Goal: Share content

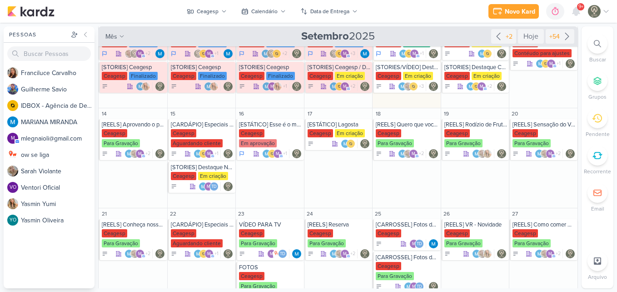
scroll to position [176, 0]
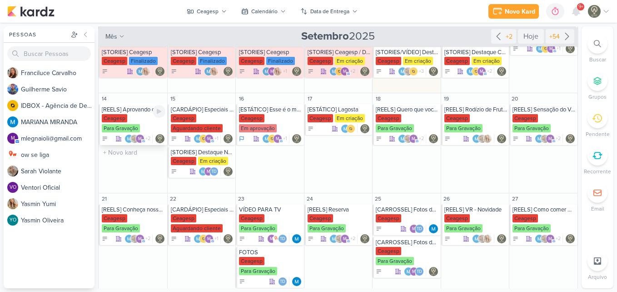
click at [138, 118] on div "Ceagesp Para Gravação" at bounding box center [134, 123] width 64 height 19
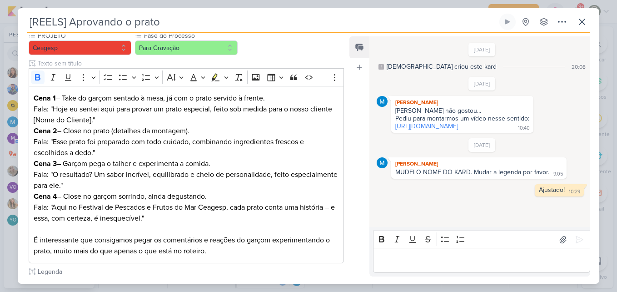
scroll to position [104, 0]
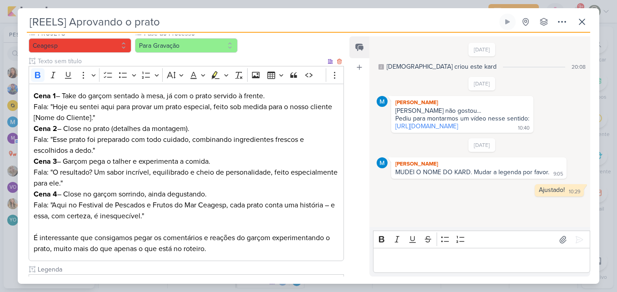
click at [252, 124] on p "Cena 2 – Close no prato (detalhes da montagem). Fala: "Esse prato foi preparado…" at bounding box center [186, 139] width 305 height 33
click at [109, 133] on p "Cena 2 – Close no prato (detalhes da montagem). Fala: "Esse prato foi preparado…" at bounding box center [186, 139] width 305 height 33
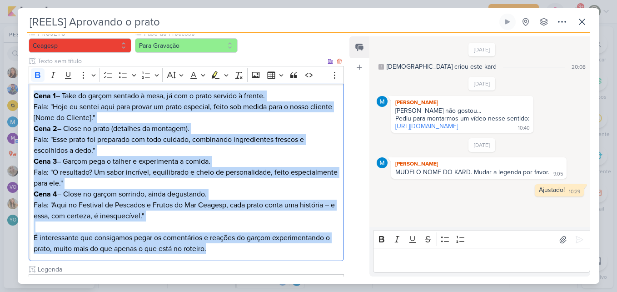
drag, startPoint x: 34, startPoint y: 93, endPoint x: 227, endPoint y: 248, distance: 247.8
click at [227, 248] on div "Cena 1 – Take do garçom sentado à mesa, já com o prato servido à frente. Fala: …" at bounding box center [186, 173] width 315 height 178
copy div "Cena 1 – Take do garçom sentado à mesa, já com o prato servido à frente. Fala: …"
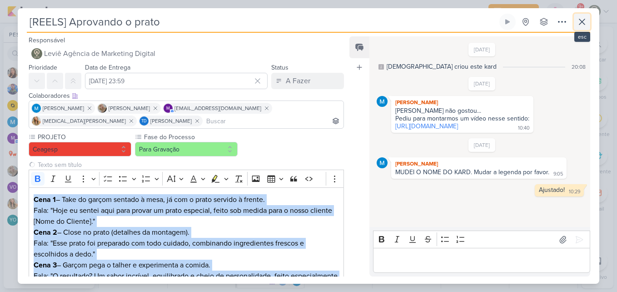
click at [584, 21] on icon at bounding box center [581, 21] width 11 height 11
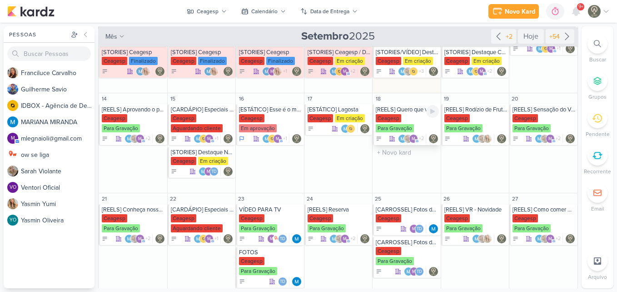
click at [400, 118] on div "Ceagesp Para Gravação" at bounding box center [407, 123] width 63 height 19
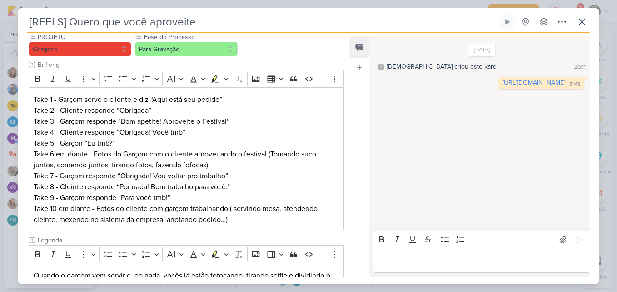
scroll to position [112, 0]
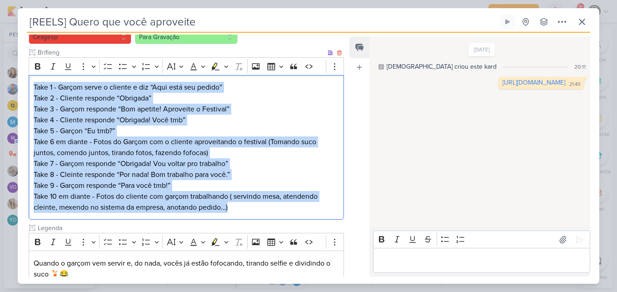
drag, startPoint x: 33, startPoint y: 86, endPoint x: 282, endPoint y: 213, distance: 279.4
click at [282, 213] on div "Take 1 - Garçom serve o cliente e diz “Aqui está seu pedido” Take 2 - Cliente r…" at bounding box center [186, 147] width 315 height 145
copy div "Take 1 - Garçom serve o cliente e diz “Aqui está seu pedido” Take 2 - Cliente r…"
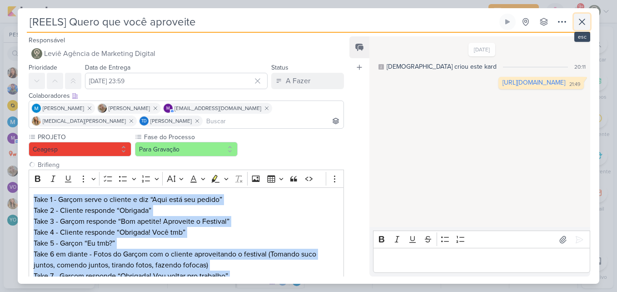
click at [584, 25] on icon at bounding box center [581, 21] width 11 height 11
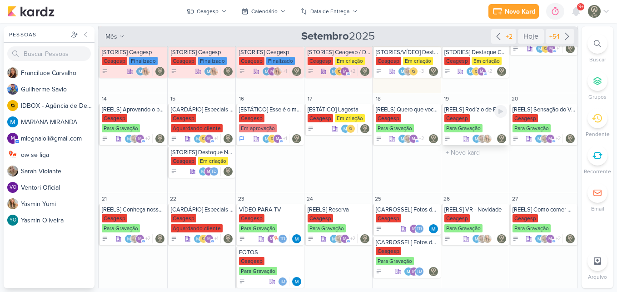
click at [472, 115] on div "Ceagesp Para Gravação" at bounding box center [475, 123] width 63 height 19
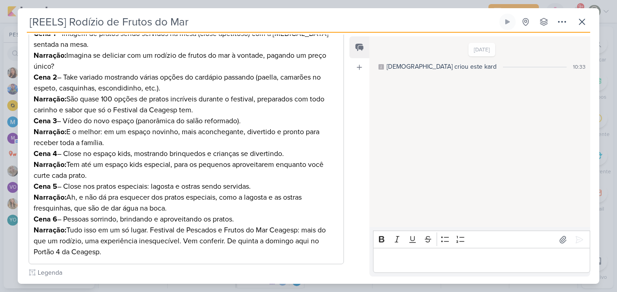
scroll to position [150, 0]
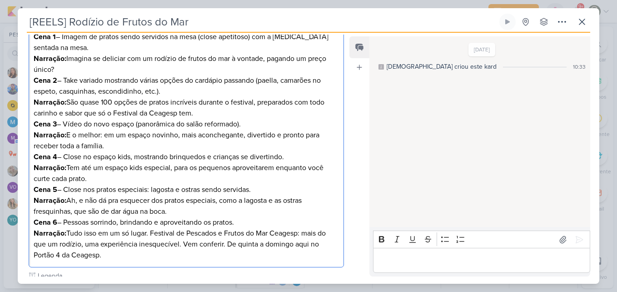
drag, startPoint x: 33, startPoint y: 37, endPoint x: 130, endPoint y: 255, distance: 239.2
click at [130, 255] on div "Cena 1 – Imagem de pratos sendo servidos na mesa (close apetitoso) com a [MEDIC…" at bounding box center [186, 146] width 315 height 243
copy div "Lore 5 – Ipsumd si ametco adipi elitsedd ei temp (incid utlaboree) dol m Aliqua…"
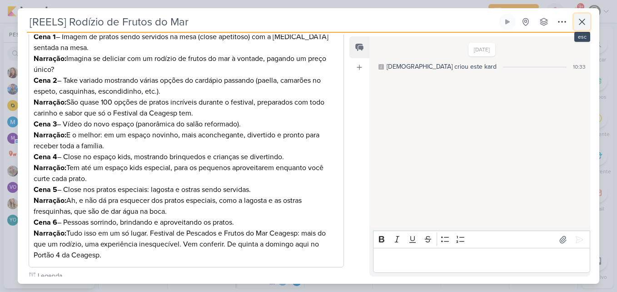
click at [578, 26] on icon at bounding box center [581, 21] width 11 height 11
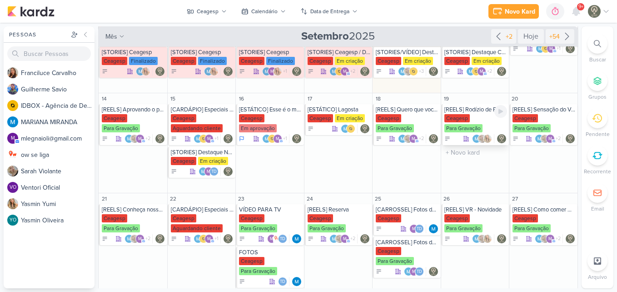
click at [459, 125] on div "Para Gravação" at bounding box center [463, 128] width 38 height 8
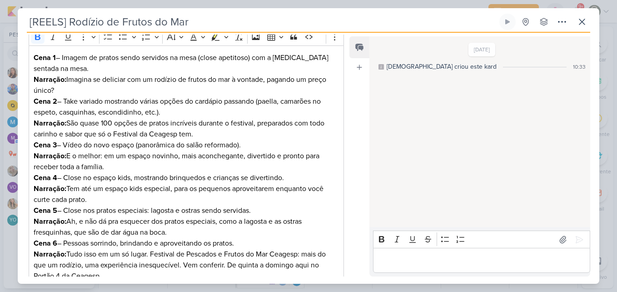
scroll to position [130, 0]
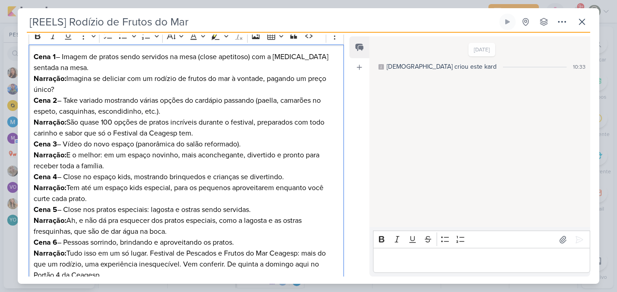
drag, startPoint x: 69, startPoint y: 123, endPoint x: 210, endPoint y: 131, distance: 140.6
click at [210, 131] on p "Cena 2 – Take variado mostrando várias opções do cardápio passando (paella, cam…" at bounding box center [186, 117] width 305 height 44
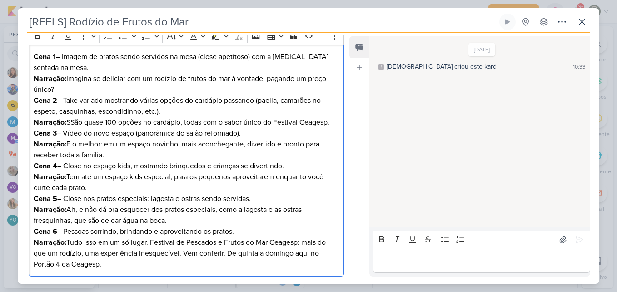
click at [75, 122] on p "Cena 2 – Take variado mostrando várias opções do cardápio passando (paella, cam…" at bounding box center [186, 111] width 305 height 33
click at [158, 149] on p "Cena 3 – Vídeo do novo espaço (panorâmica do salão reformado). Narração: E o me…" at bounding box center [186, 144] width 305 height 33
click at [94, 153] on p "Cena 3 – Vídeo do novo espaço (panorâmica do salão reformado). Narração: E o me…" at bounding box center [186, 144] width 305 height 33
click at [65, 143] on p "Cena 3 – Vídeo do novo espaço (panorâmica do salão reformado). Narração: E o me…" at bounding box center [186, 144] width 305 height 33
drag, startPoint x: 69, startPoint y: 143, endPoint x: 121, endPoint y: 153, distance: 53.5
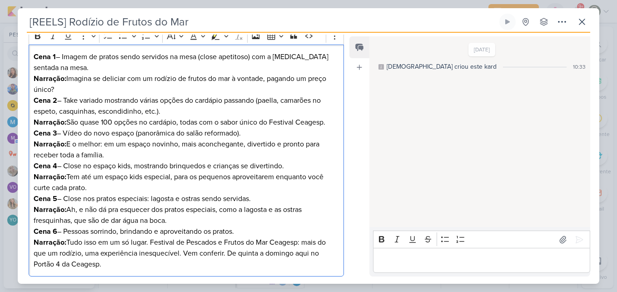
click at [121, 153] on p "Cena 3 – Vídeo do novo espaço (panorâmica do salão reformado). Narração: E o me…" at bounding box center [186, 144] width 305 height 33
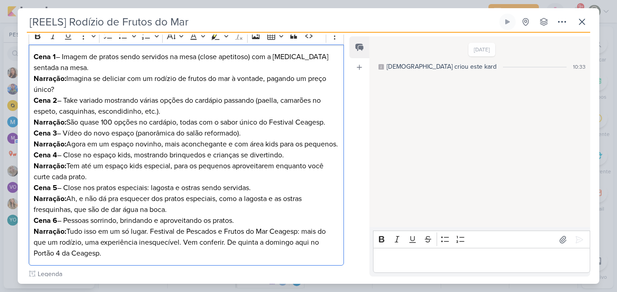
click at [96, 182] on p "Cena 4 – Close no espaço kids, mostrando brinquedos e crianças se divertindo. N…" at bounding box center [186, 165] width 305 height 33
drag, startPoint x: 102, startPoint y: 189, endPoint x: 31, endPoint y: 169, distance: 73.0
click at [31, 169] on div "Cena 1 – Imagem de pratos sendo servidos na mesa (close apetitoso) com a [MEDIC…" at bounding box center [186, 155] width 315 height 221
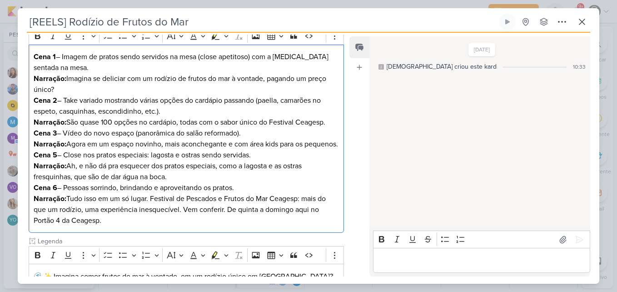
click at [92, 149] on p "Cena 3 – Vídeo do novo espaço (panorâmica do salão reformado). Narração: Agora …" at bounding box center [186, 139] width 305 height 22
click at [56, 159] on strong "Cena 5" at bounding box center [46, 154] width 24 height 9
click at [246, 200] on p "Cena 6 – Pessoas sorrindo, brindando e aproveitando os pratos. Narração: Tudo i…" at bounding box center [186, 204] width 305 height 44
click at [69, 182] on p "Cena 4 – Close nos pratos especiais: lagosta e ostras sendo servidas. Narração:…" at bounding box center [186, 165] width 305 height 33
drag, startPoint x: 69, startPoint y: 186, endPoint x: 32, endPoint y: 185, distance: 37.7
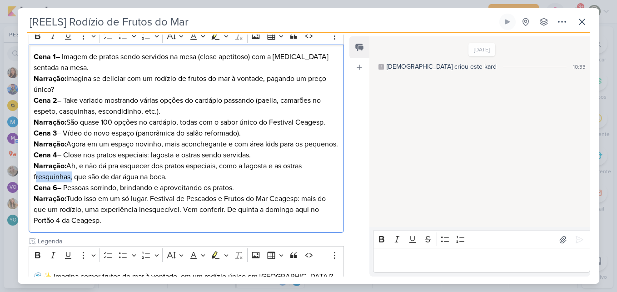
click at [32, 185] on div "Cena 1 – Imagem de pratos sendo servidos na mesa (close apetitoso) com a [MEDIC…" at bounding box center [186, 139] width 315 height 188
click at [69, 182] on p "Cena 4 – Close nos pratos especiais: lagosta e ostras sendo servidas. Narração:…" at bounding box center [186, 165] width 305 height 33
click at [113, 211] on p "Cena 6 – Pessoas sorrindo, brindando e aproveitando os pratos. Narração: Tudo i…" at bounding box center [186, 204] width 305 height 44
drag, startPoint x: 69, startPoint y: 208, endPoint x: 129, endPoint y: 243, distance: 70.0
click at [129, 233] on div "Cena 1 – Imagem de pratos sendo servidos na mesa (close apetitoso) com a [MEDIC…" at bounding box center [186, 139] width 315 height 188
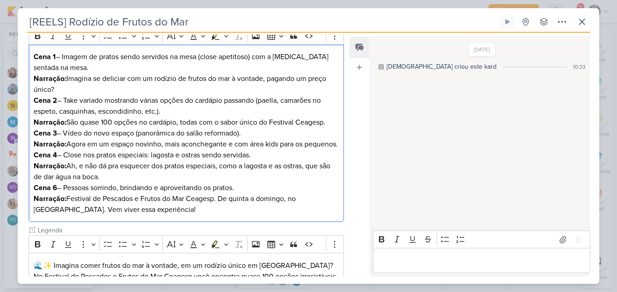
click at [165, 215] on p "Cena 6 – Pessoas sorrindo, brindando e aproveitando os pratos. Narração: Festiv…" at bounding box center [186, 198] width 305 height 33
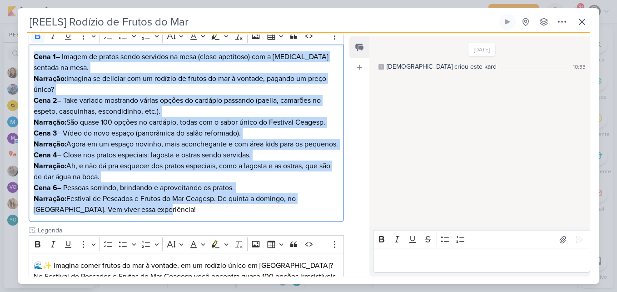
drag, startPoint x: 34, startPoint y: 56, endPoint x: 147, endPoint y: 227, distance: 204.7
click at [147, 222] on div "Cena 1 – Imagem de pratos sendo servidos na mesa (close apetitoso) com a [MEDIC…" at bounding box center [186, 134] width 315 height 178
copy div "Cena 1 – Imagem de pratos sendo servidos na mesa (close apetitoso) com a [MEDIC…"
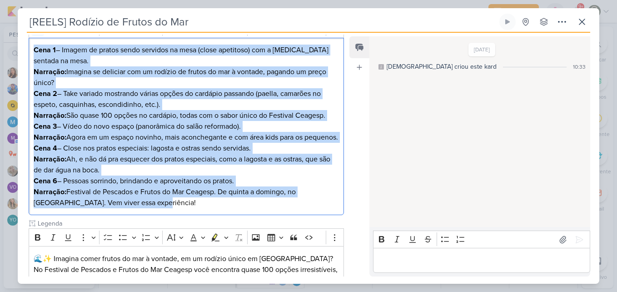
scroll to position [182, 0]
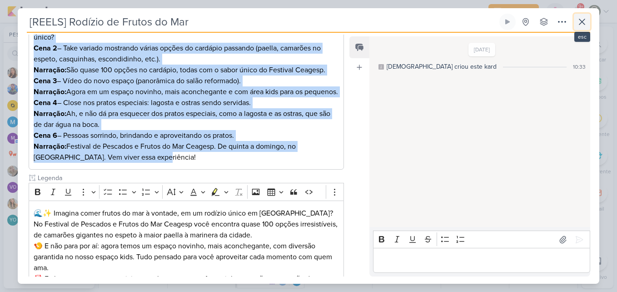
click at [579, 18] on icon at bounding box center [581, 21] width 11 height 11
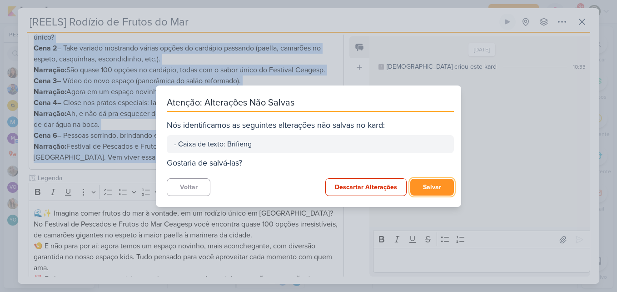
click at [431, 187] on button "Salvar" at bounding box center [432, 186] width 44 height 17
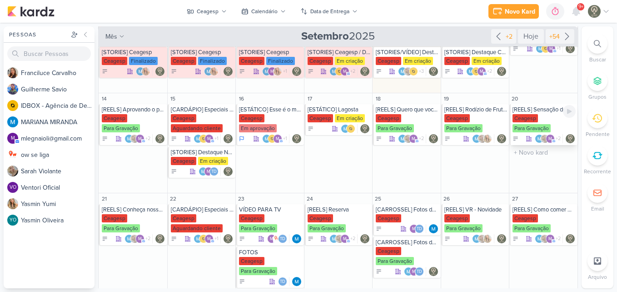
click at [523, 110] on div "[REELS] Sensação do Verão - Espetão de Camarão" at bounding box center [543, 109] width 63 height 7
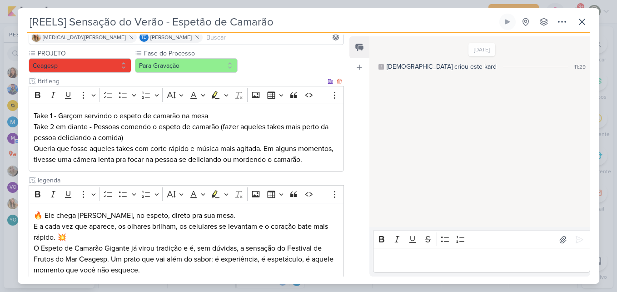
scroll to position [89, 0]
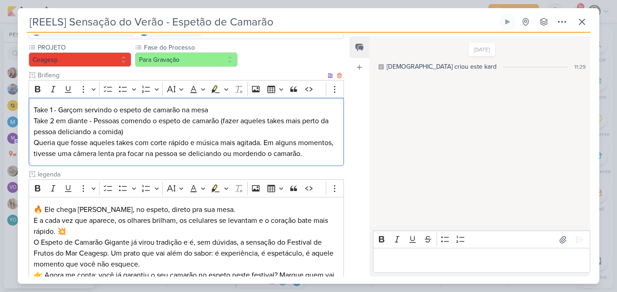
click at [145, 137] on p "Take 2 em diante - Pessoas comendo o espeto de camarão (fazer aqueles takes mai…" at bounding box center [186, 126] width 305 height 22
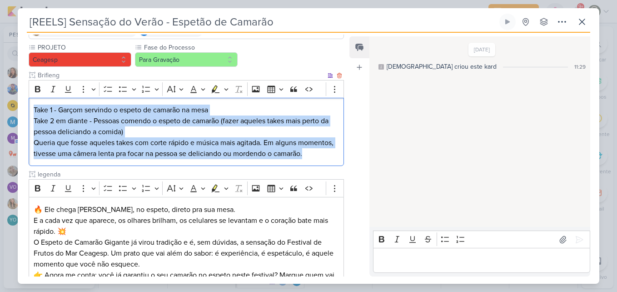
drag, startPoint x: 33, startPoint y: 107, endPoint x: 83, endPoint y: 166, distance: 77.3
click at [83, 166] on div "Take 1 - Garçom servindo o espeto de camarão na mesa Take 2 em diante - Pessoas…" at bounding box center [186, 132] width 315 height 69
copy div "Take 1 - Garçom servindo o espeto de camarão na mesa Take 2 em diante - Pessoas…"
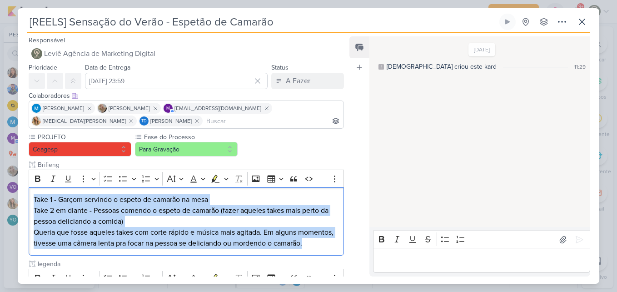
scroll to position [66, 0]
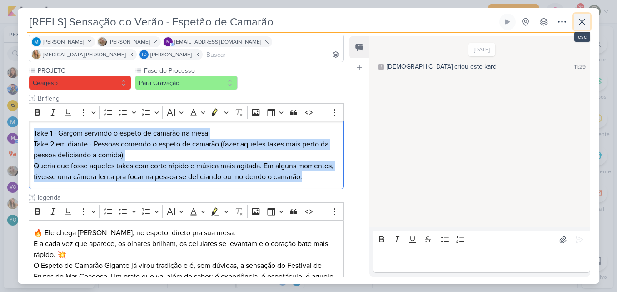
click at [581, 23] on icon at bounding box center [581, 21] width 11 height 11
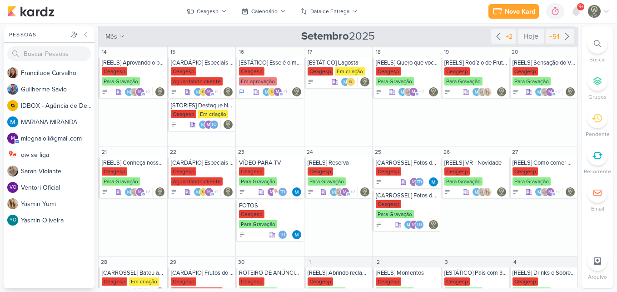
scroll to position [258, 0]
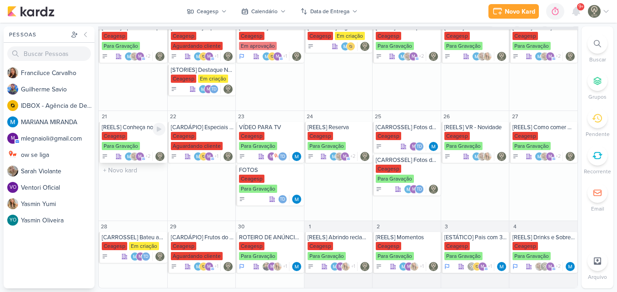
click at [128, 131] on div "[REELS] Conheça nosso novo espaço [GEOGRAPHIC_DATA] Para Gravação m" at bounding box center [133, 142] width 69 height 41
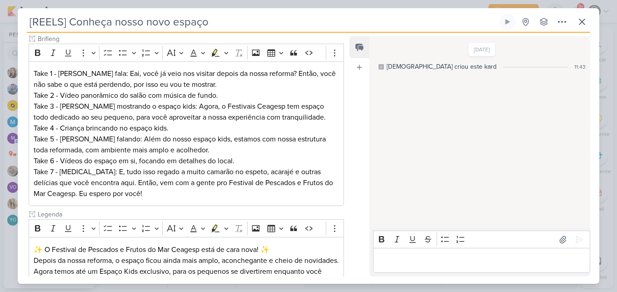
scroll to position [129, 0]
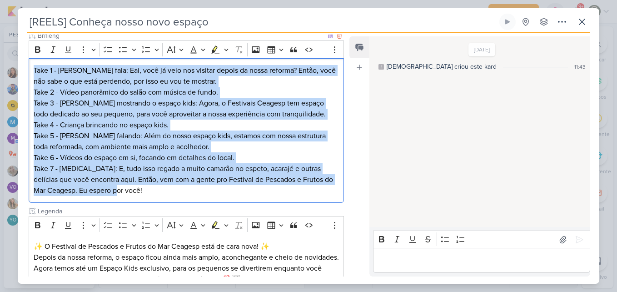
drag, startPoint x: 34, startPoint y: 69, endPoint x: 154, endPoint y: 201, distance: 178.7
click at [154, 201] on div "Take 1 - [PERSON_NAME] fala: Eai, você já veio nos visitar depois da nossa refo…" at bounding box center [186, 130] width 315 height 145
copy div "Take 1 - [PERSON_NAME] fala: Eai, você já veio nos visitar depois da nossa refo…"
